Goal: Find contact information: Find contact information

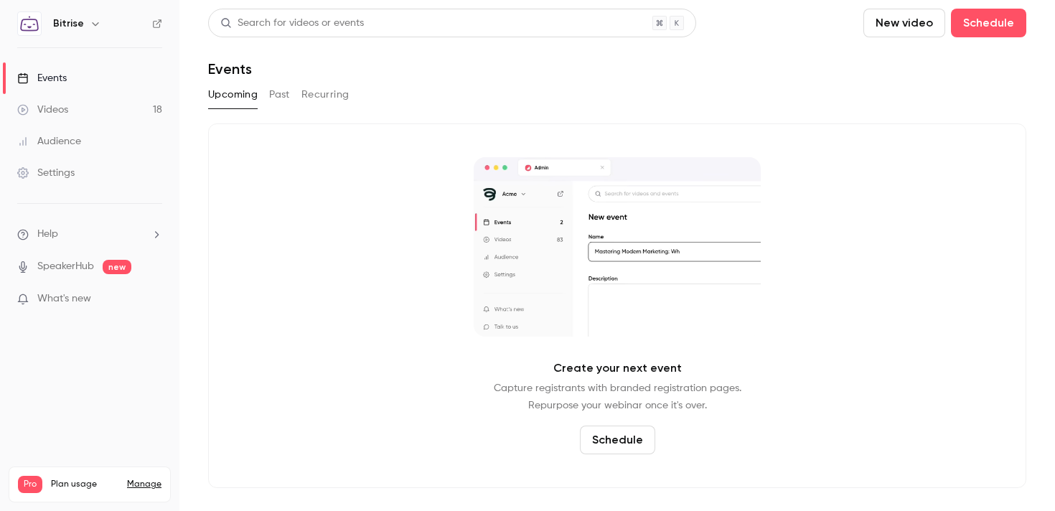
click at [72, 148] on div "Audience" at bounding box center [49, 141] width 64 height 14
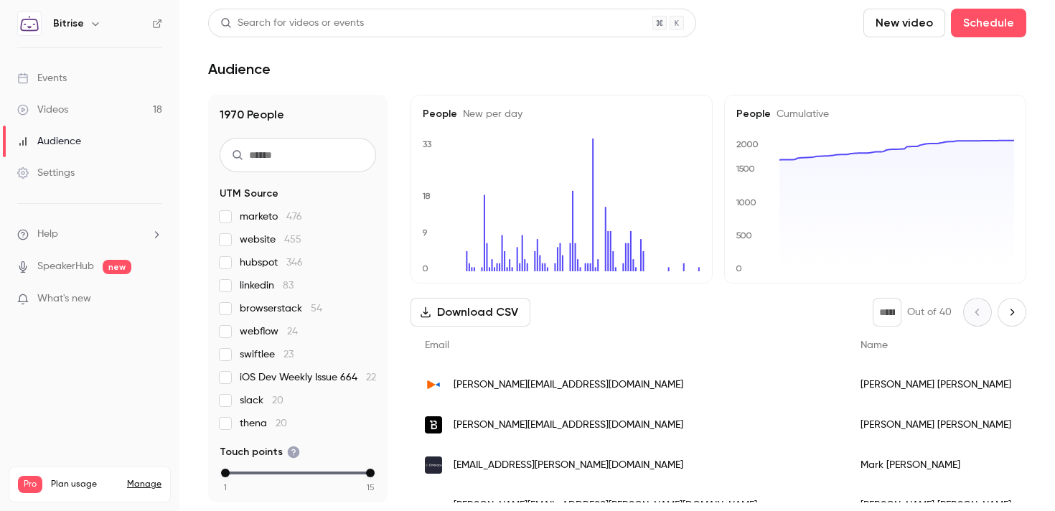
click at [629, 387] on div "[PERSON_NAME][EMAIL_ADDRESS][DOMAIN_NAME]" at bounding box center [628, 385] width 436 height 40
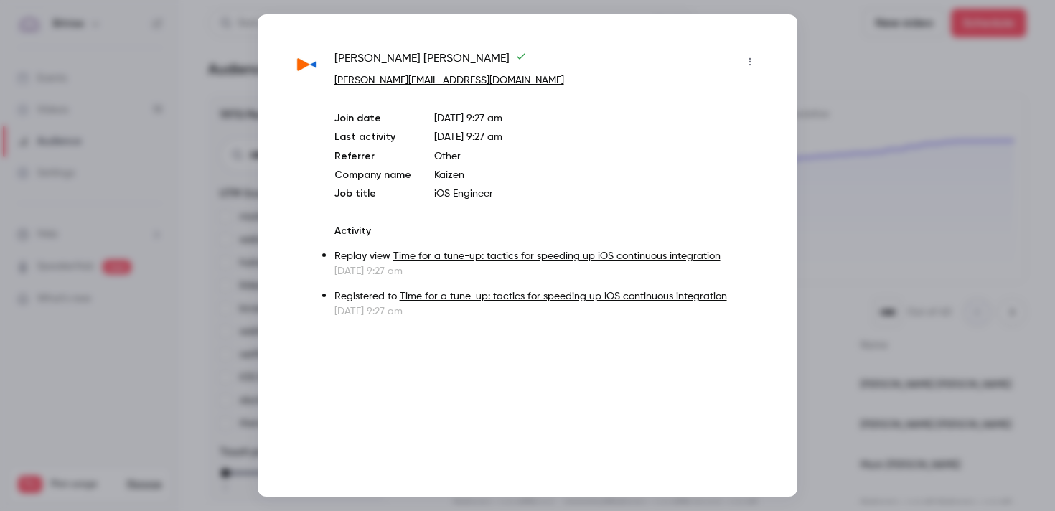
click at [885, 138] on div at bounding box center [527, 255] width 1055 height 511
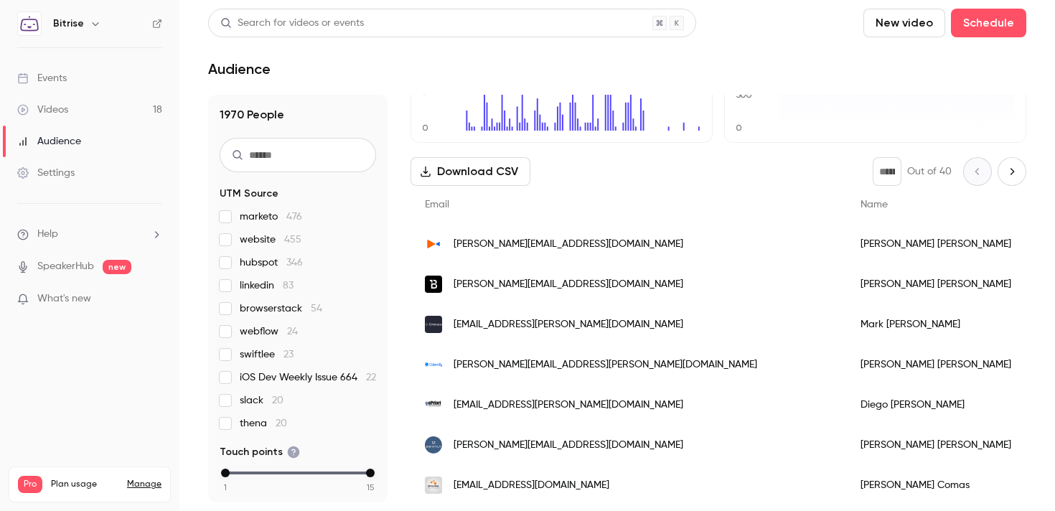
scroll to position [141, 0]
click at [846, 359] on div "[PERSON_NAME]" at bounding box center [948, 364] width 204 height 40
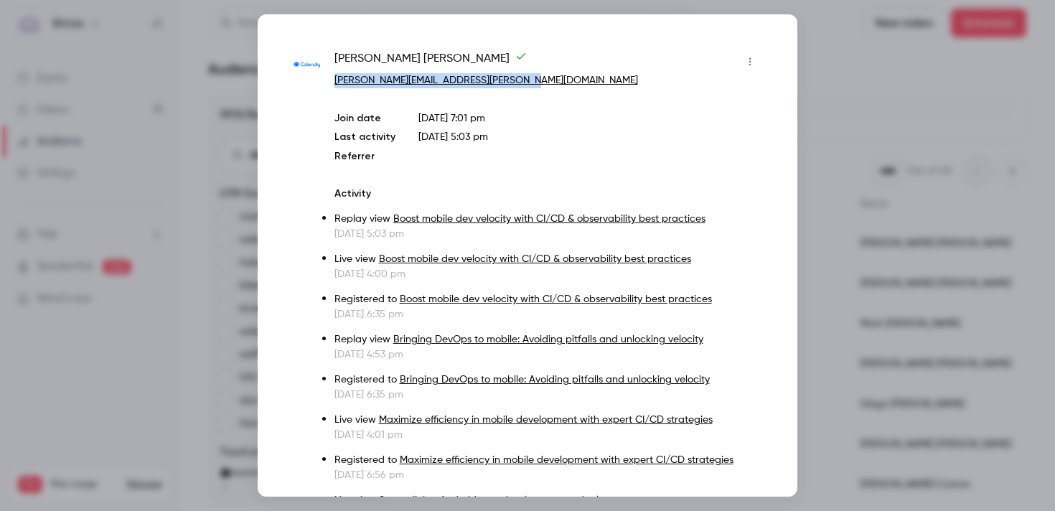
drag, startPoint x: 519, startPoint y: 81, endPoint x: 332, endPoint y: 84, distance: 187.3
click at [332, 84] on div "Jen Vincent-Bennett [EMAIL_ADDRESS][PERSON_NAME][DOMAIN_NAME] Join date [DATE] …" at bounding box center [527, 306] width 468 height 512
copy link "[PERSON_NAME][EMAIL_ADDRESS][PERSON_NAME][DOMAIN_NAME]"
